Goal: Information Seeking & Learning: Learn about a topic

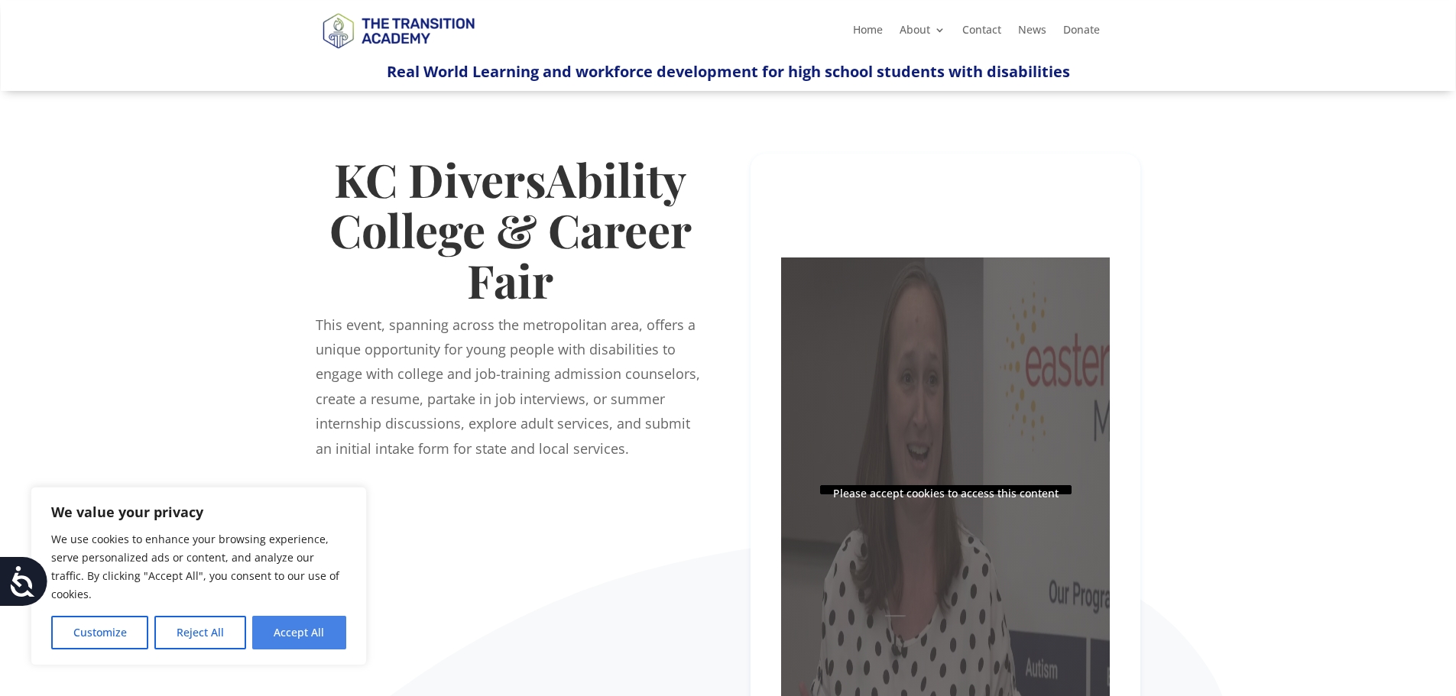
click at [287, 643] on button "Accept All" at bounding box center [299, 633] width 94 height 34
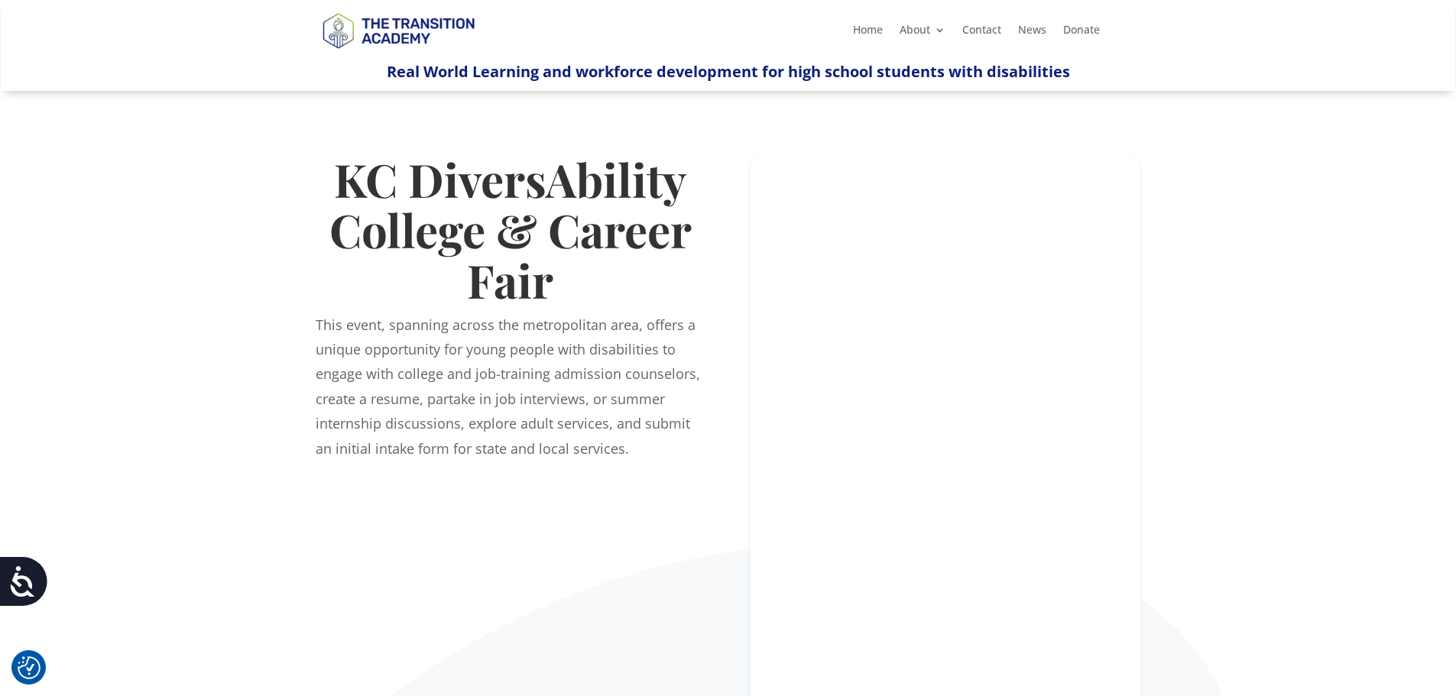
click at [839, 31] on div "Home About About TTA Team Board of Directors Careers KC DiversAbility College a…" at bounding box center [893, 29] width 413 height 23
drag, startPoint x: 849, startPoint y: 40, endPoint x: 858, endPoint y: 33, distance: 11.5
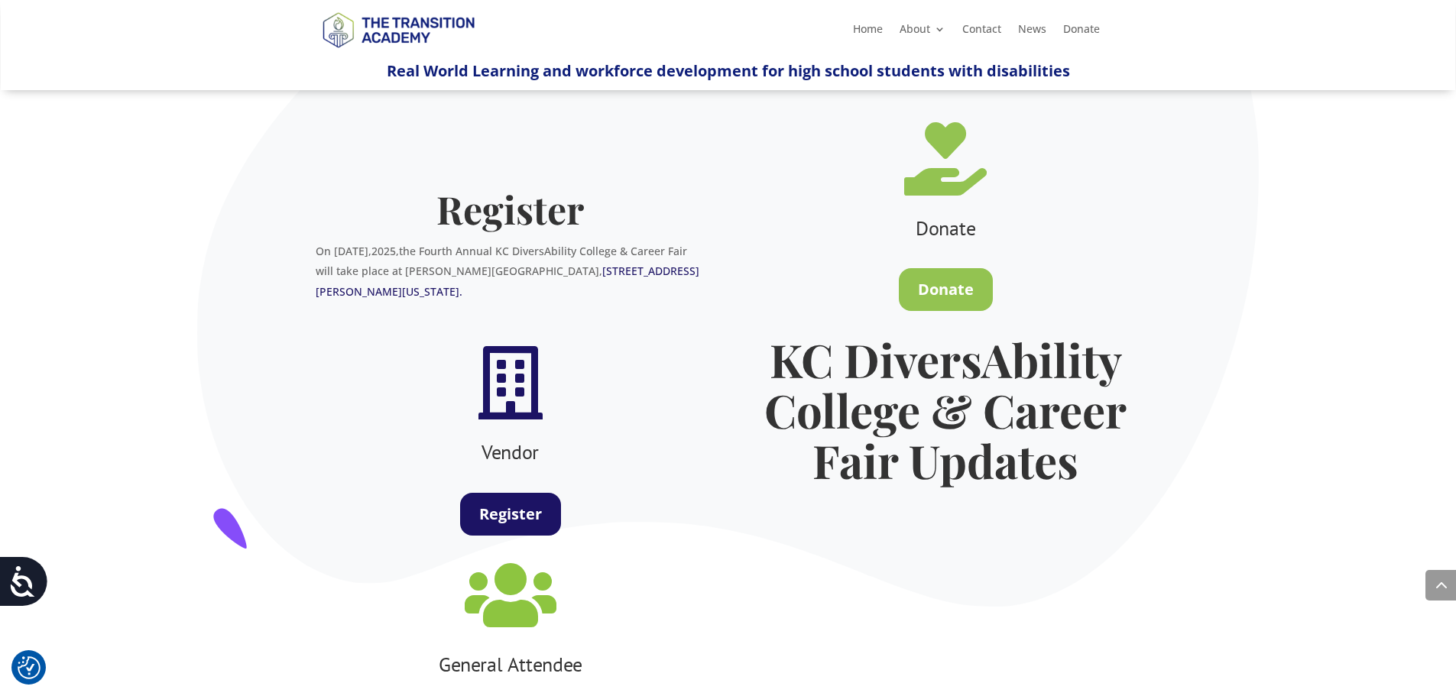
scroll to position [458, 0]
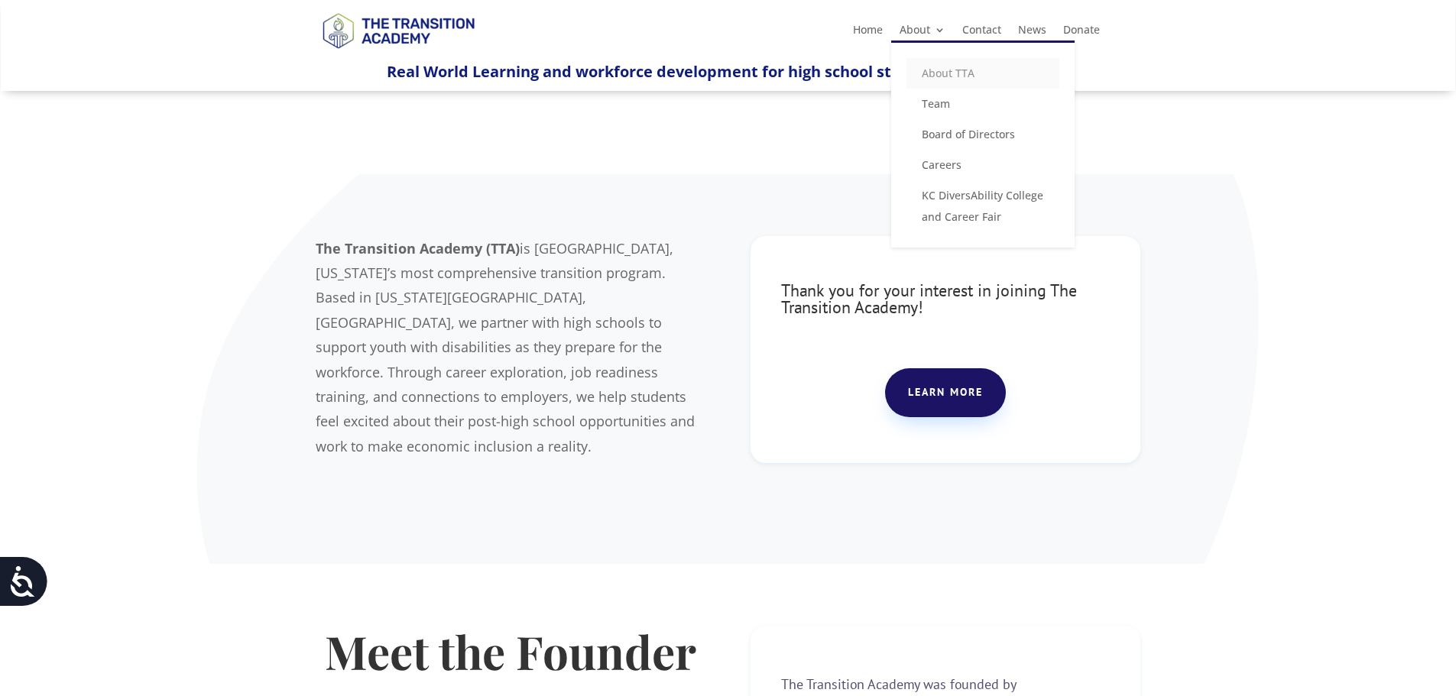
click at [941, 77] on link "About TTA" at bounding box center [982, 73] width 153 height 31
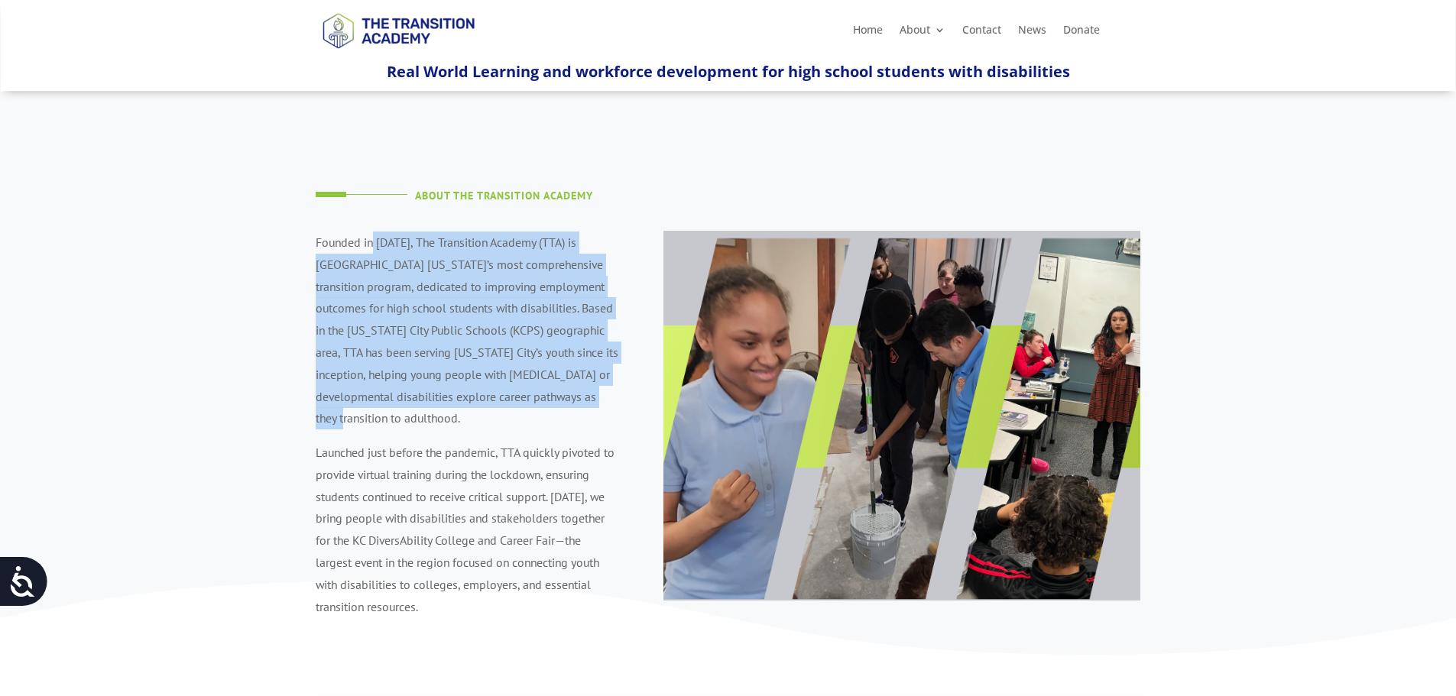
drag, startPoint x: 371, startPoint y: 245, endPoint x: 458, endPoint y: 428, distance: 202.0
click at [458, 428] on p "Founded in [DATE], The Transition Academy (TTA) is [GEOGRAPHIC_DATA] [US_STATE]…" at bounding box center [467, 337] width 303 height 210
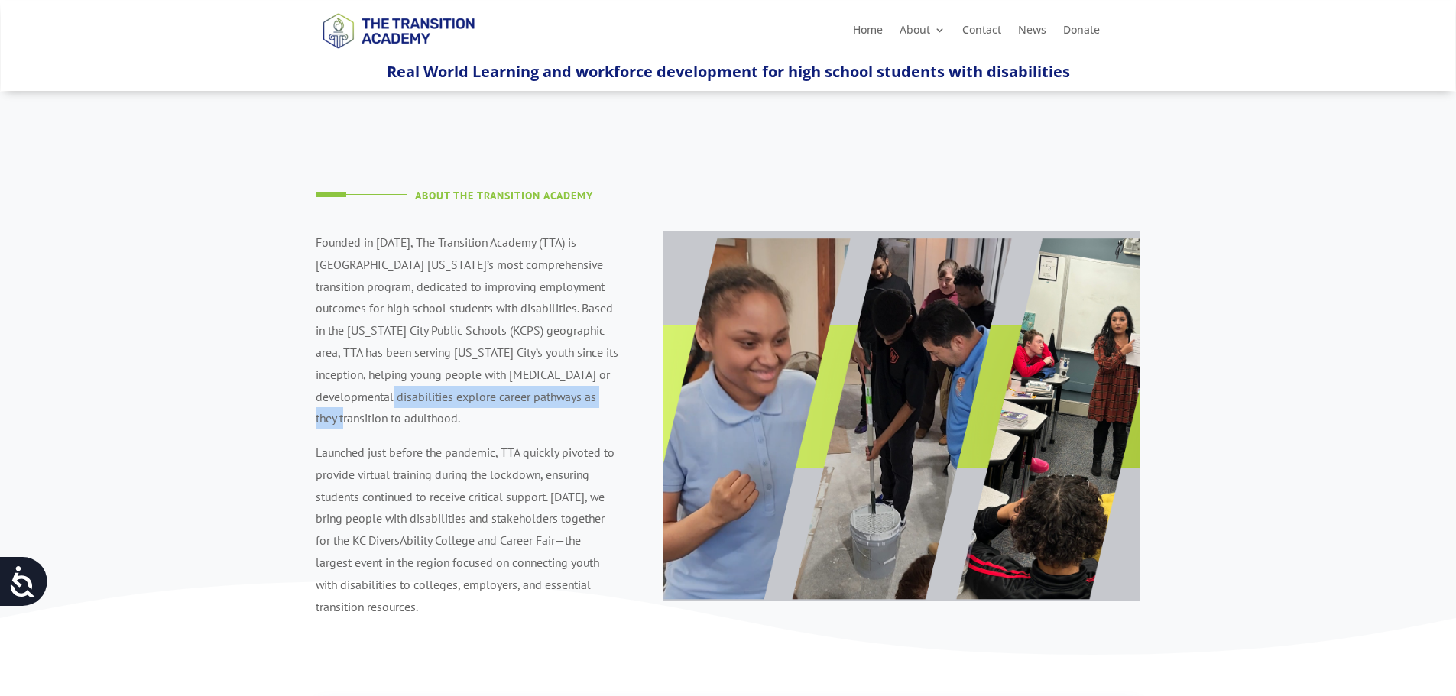
drag, startPoint x: 464, startPoint y: 413, endPoint x: 422, endPoint y: 404, distance: 43.0
click at [422, 404] on p "Founded in 2019, The Transition Academy (TTA) is Jackson County Missouri’s most…" at bounding box center [467, 337] width 303 height 210
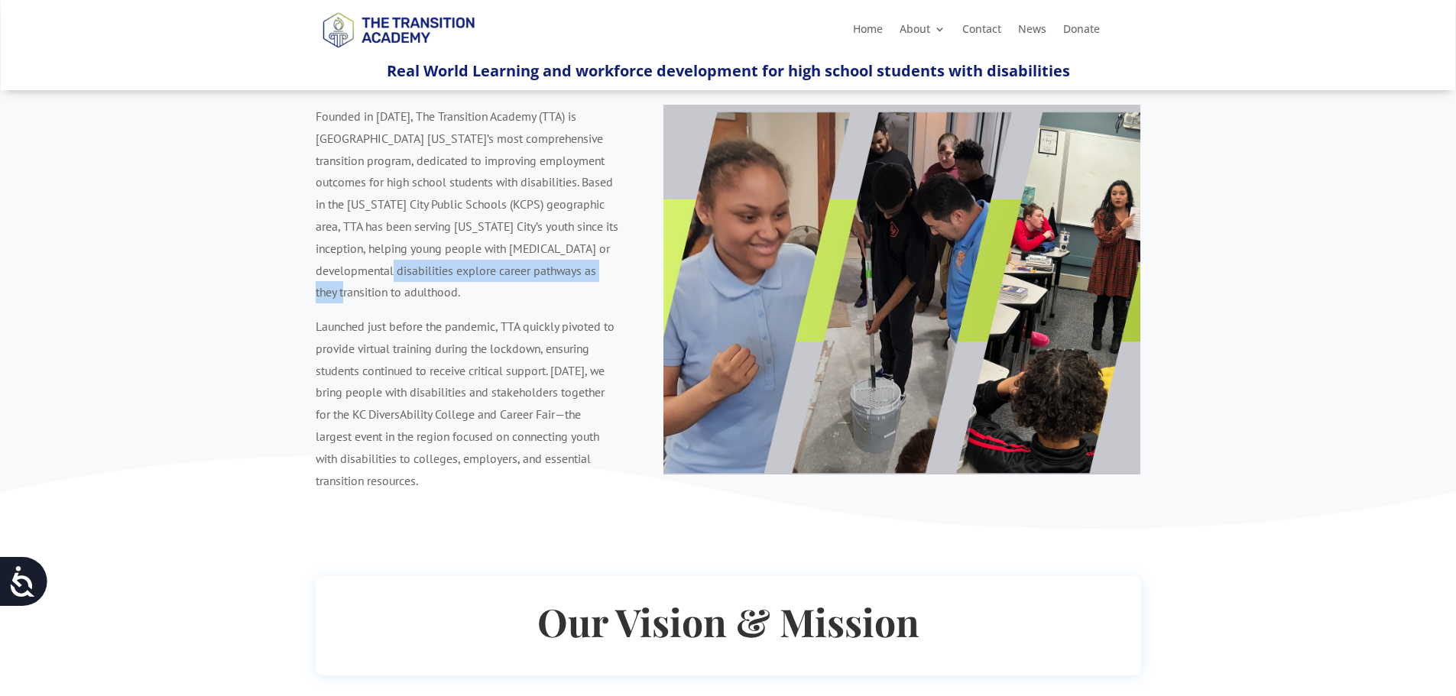
scroll to position [153, 0]
